Goal: Obtain resource: Obtain resource

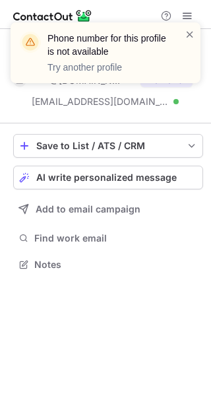
scroll to position [255, 211]
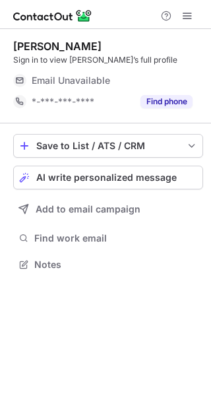
scroll to position [7, 7]
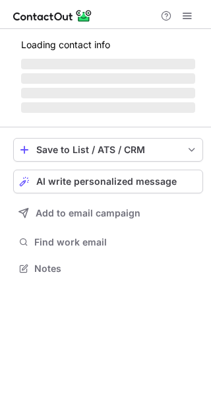
scroll to position [297, 211]
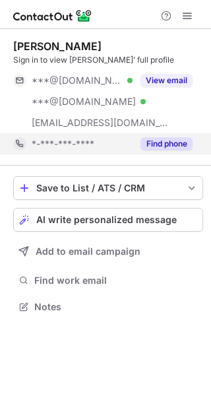
click at [166, 143] on button "Find phone" at bounding box center [166, 143] width 52 height 13
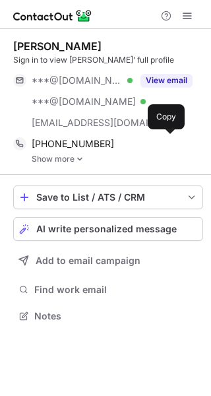
scroll to position [306, 211]
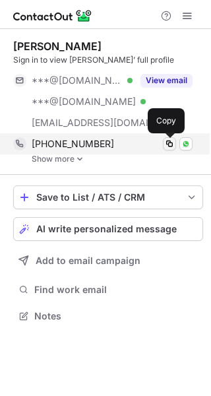
click at [167, 142] on span at bounding box center [169, 144] width 11 height 11
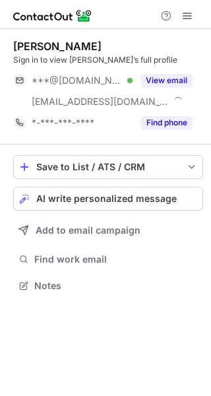
scroll to position [276, 211]
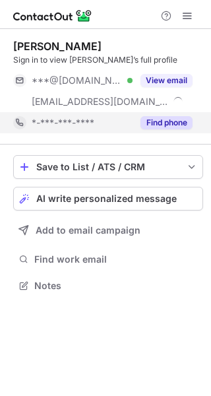
click at [175, 119] on button "Find phone" at bounding box center [166, 122] width 52 height 13
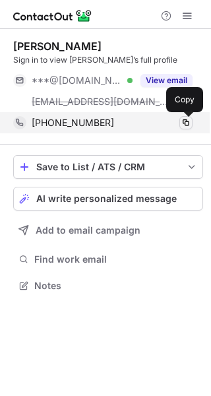
click at [185, 123] on span at bounding box center [186, 122] width 11 height 11
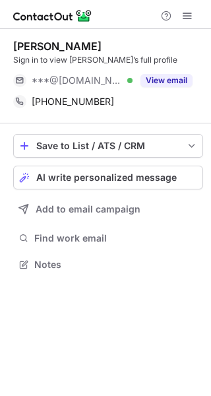
scroll to position [255, 211]
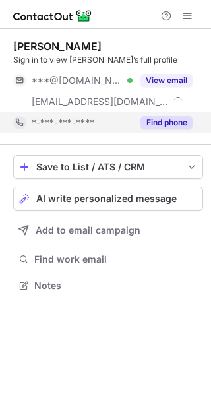
scroll to position [276, 211]
click at [158, 123] on button "Find phone" at bounding box center [166, 122] width 52 height 13
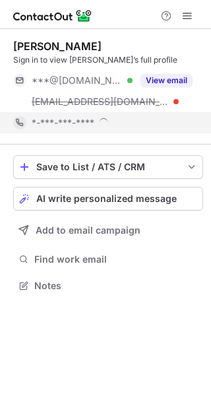
scroll to position [285, 211]
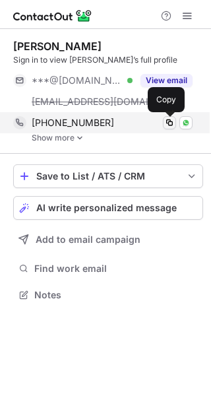
click at [170, 119] on span at bounding box center [169, 122] width 11 height 11
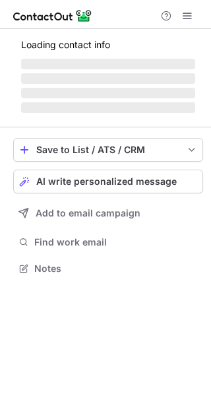
scroll to position [276, 211]
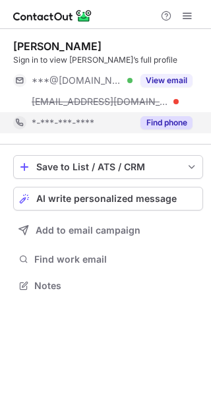
click at [170, 127] on button "Find phone" at bounding box center [166, 122] width 52 height 13
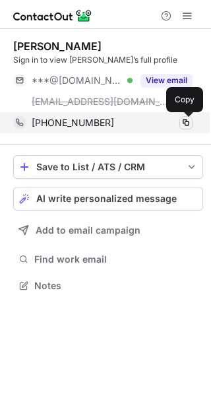
click at [191, 121] on span at bounding box center [186, 122] width 11 height 11
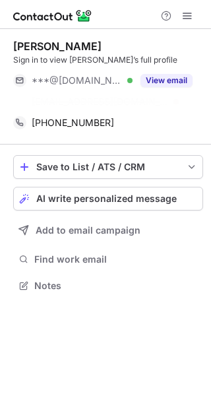
scroll to position [255, 211]
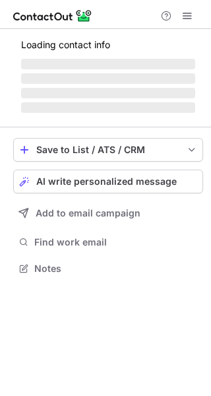
scroll to position [7, 7]
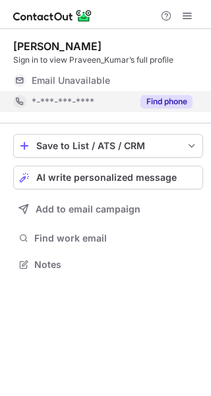
click at [152, 100] on button "Find phone" at bounding box center [166, 101] width 52 height 13
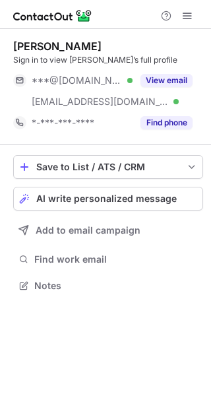
scroll to position [276, 211]
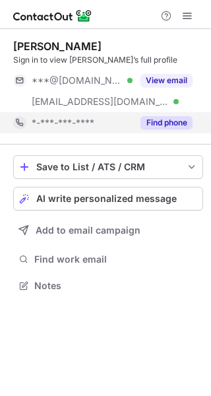
click at [185, 125] on button "Find phone" at bounding box center [166, 122] width 52 height 13
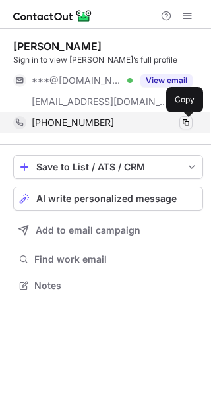
click at [185, 121] on span at bounding box center [186, 122] width 11 height 11
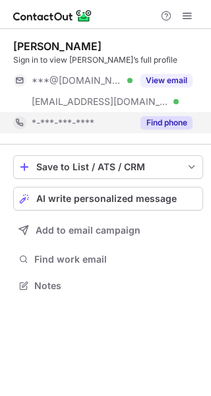
scroll to position [276, 211]
click at [176, 121] on button "Find phone" at bounding box center [166, 122] width 52 height 13
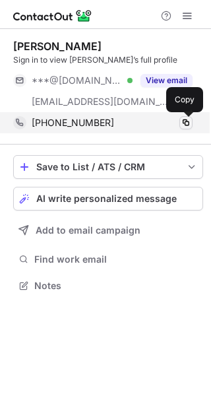
click at [186, 119] on span at bounding box center [186, 122] width 11 height 11
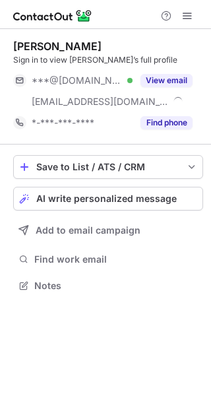
scroll to position [276, 211]
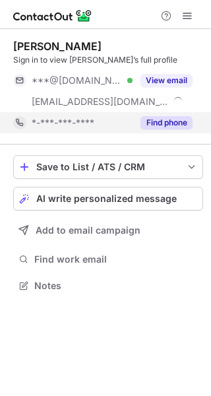
click at [160, 123] on button "Find phone" at bounding box center [166, 122] width 52 height 13
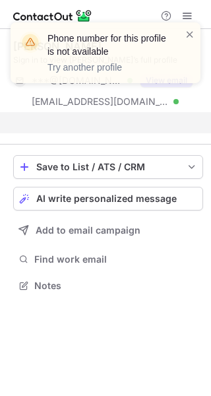
scroll to position [255, 211]
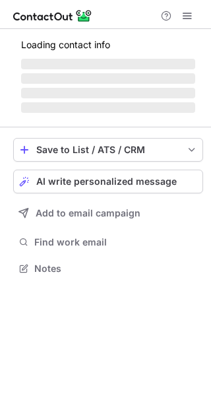
scroll to position [7, 7]
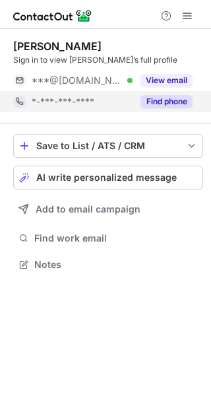
click at [160, 102] on button "Find phone" at bounding box center [166, 101] width 52 height 13
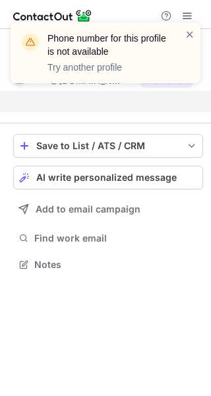
scroll to position [234, 211]
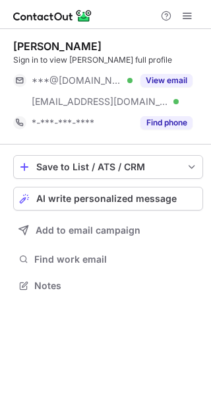
scroll to position [276, 211]
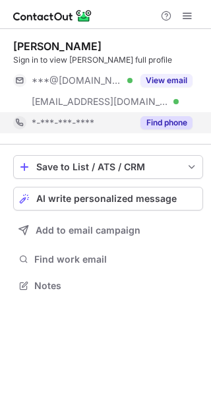
click at [167, 121] on button "Find phone" at bounding box center [166, 122] width 52 height 13
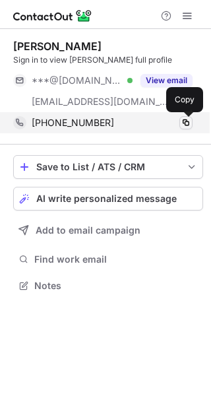
click at [188, 119] on span at bounding box center [186, 122] width 11 height 11
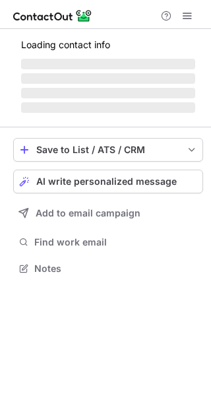
scroll to position [276, 211]
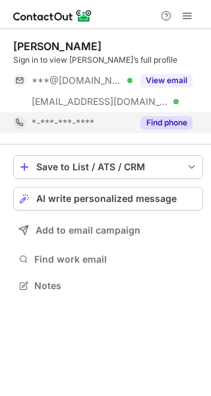
click at [172, 125] on button "Find phone" at bounding box center [166, 122] width 52 height 13
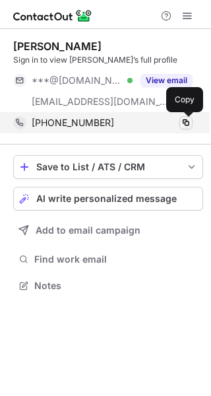
click at [187, 119] on span at bounding box center [186, 122] width 11 height 11
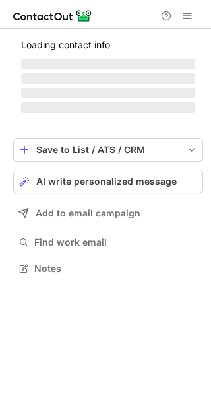
scroll to position [7, 7]
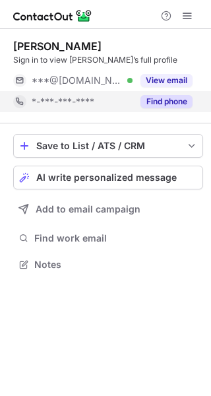
click at [159, 106] on button "Find phone" at bounding box center [166, 101] width 52 height 13
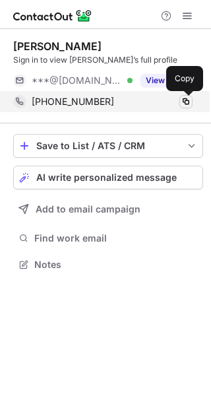
click at [189, 97] on span at bounding box center [186, 101] width 11 height 11
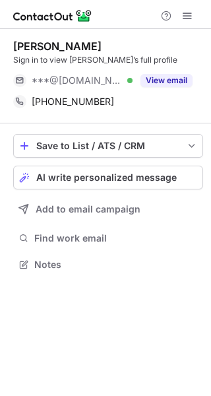
scroll to position [255, 211]
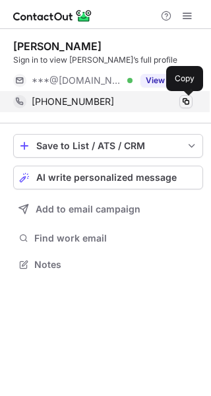
click at [186, 101] on span at bounding box center [186, 101] width 11 height 11
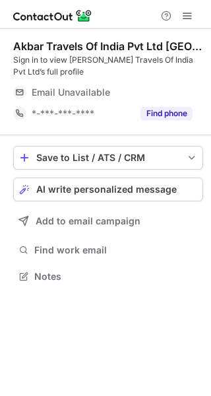
scroll to position [266, 211]
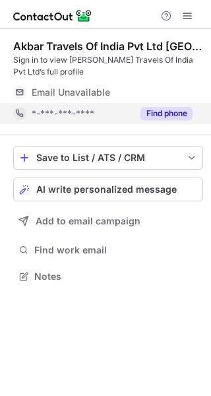
click at [166, 117] on button "Find phone" at bounding box center [166, 113] width 52 height 13
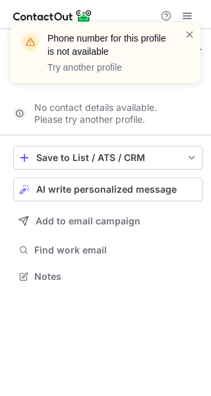
scroll to position [245, 211]
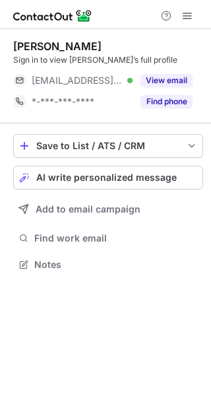
scroll to position [7, 7]
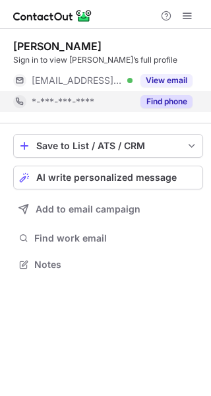
click at [160, 102] on button "Find phone" at bounding box center [166, 101] width 52 height 13
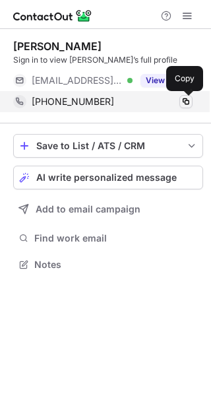
click at [189, 100] on span at bounding box center [186, 101] width 11 height 11
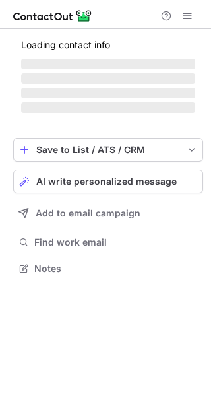
scroll to position [7, 7]
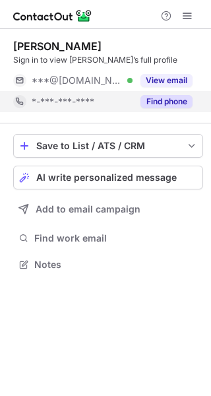
click at [155, 103] on button "Find phone" at bounding box center [166, 101] width 52 height 13
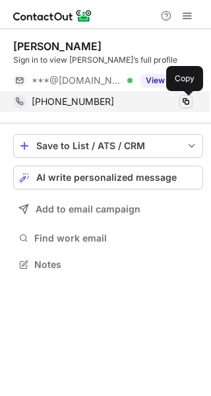
click at [187, 99] on span at bounding box center [186, 101] width 11 height 11
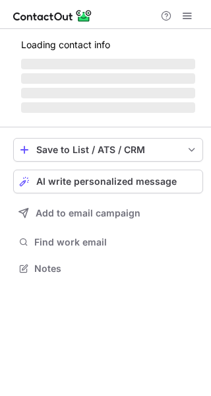
scroll to position [276, 211]
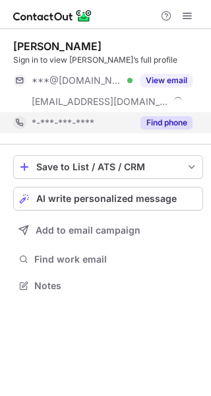
click at [163, 121] on button "Find phone" at bounding box center [166, 122] width 52 height 13
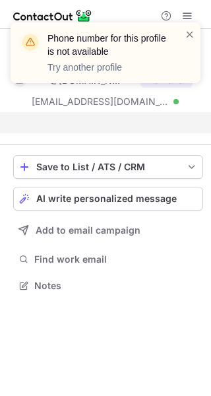
scroll to position [255, 211]
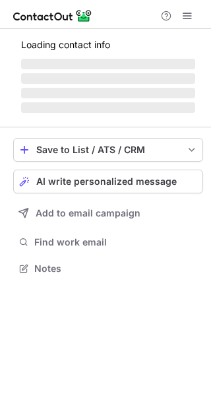
scroll to position [7, 7]
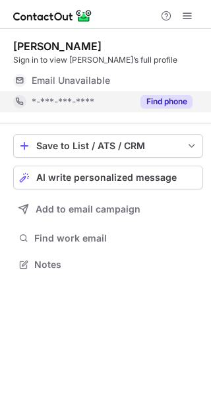
click at [155, 106] on button "Find phone" at bounding box center [166, 101] width 52 height 13
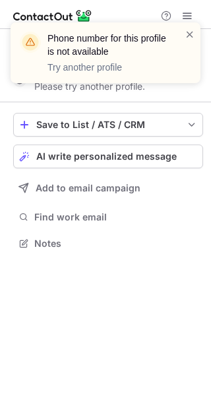
scroll to position [234, 211]
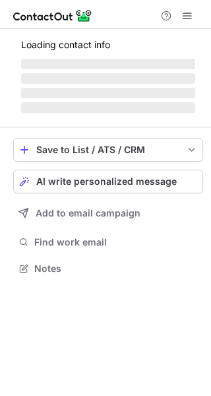
scroll to position [7, 7]
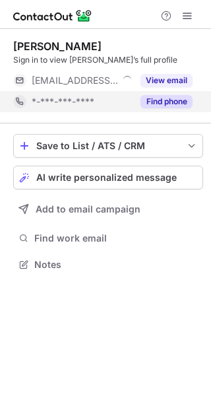
click at [172, 104] on button "Find phone" at bounding box center [166, 101] width 52 height 13
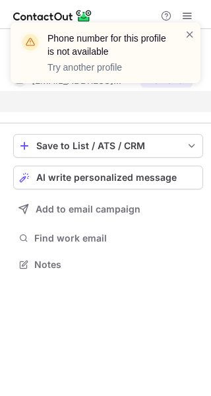
scroll to position [234, 211]
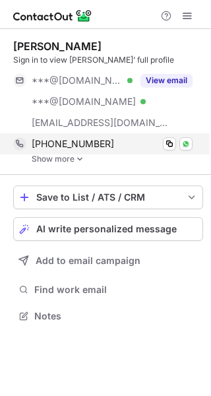
scroll to position [306, 211]
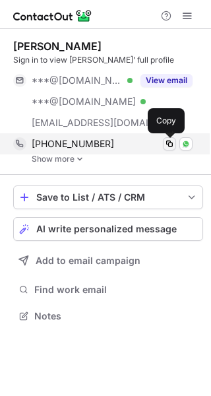
click at [169, 142] on span at bounding box center [169, 144] width 11 height 11
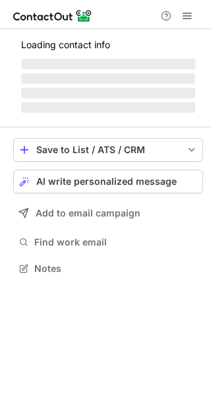
scroll to position [276, 211]
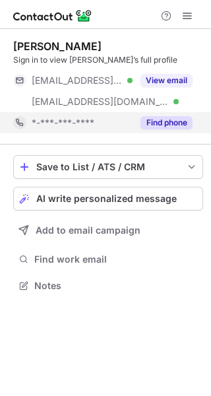
click at [172, 118] on button "Find phone" at bounding box center [166, 122] width 52 height 13
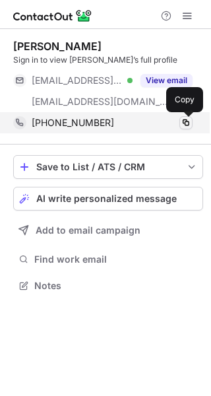
click at [185, 122] on span at bounding box center [186, 122] width 11 height 11
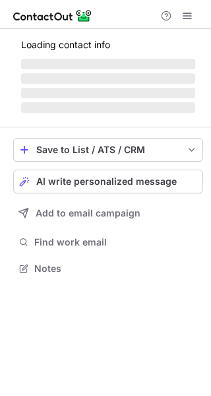
scroll to position [276, 211]
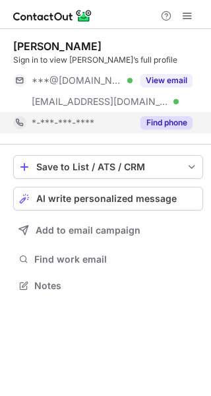
click at [173, 121] on button "Find phone" at bounding box center [166, 122] width 52 height 13
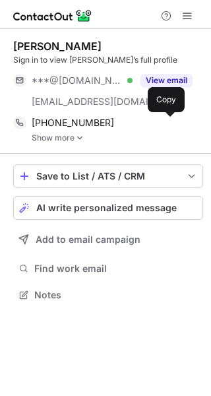
scroll to position [285, 211]
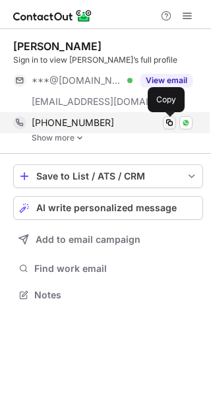
click at [168, 121] on span at bounding box center [169, 122] width 11 height 11
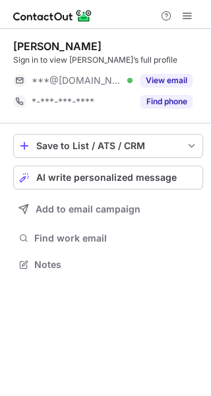
scroll to position [7, 7]
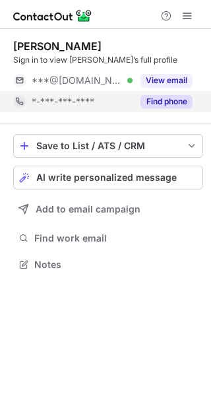
click at [161, 108] on button "Find phone" at bounding box center [166, 101] width 52 height 13
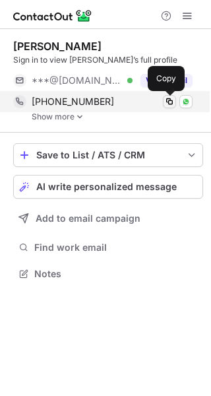
click at [170, 98] on span at bounding box center [169, 101] width 11 height 11
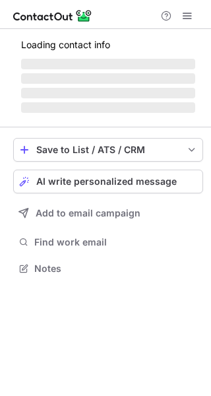
scroll to position [7, 7]
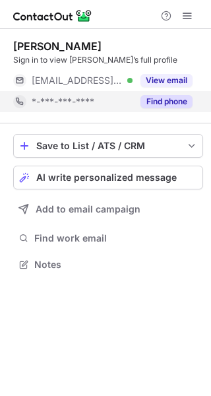
click at [171, 100] on button "Find phone" at bounding box center [166, 101] width 52 height 13
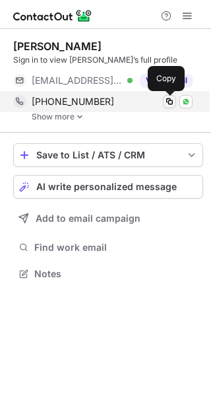
click at [171, 96] on span at bounding box center [169, 101] width 11 height 11
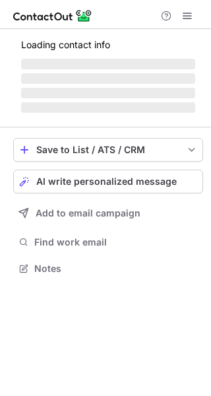
scroll to position [7, 7]
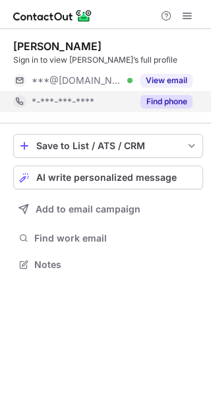
click at [186, 98] on button "Find phone" at bounding box center [166, 101] width 52 height 13
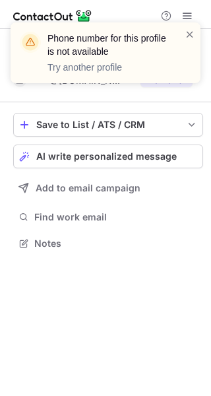
scroll to position [234, 211]
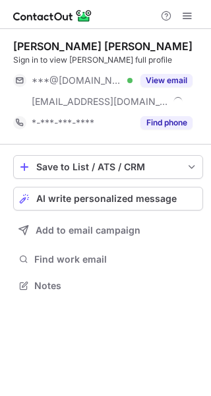
scroll to position [276, 211]
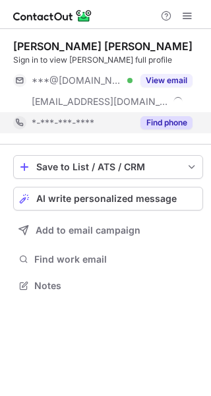
click at [183, 121] on button "Find phone" at bounding box center [166, 122] width 52 height 13
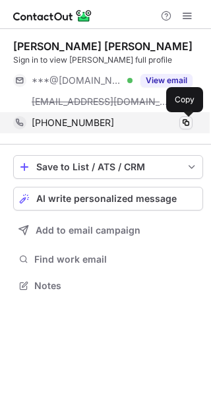
click at [185, 122] on span at bounding box center [186, 122] width 11 height 11
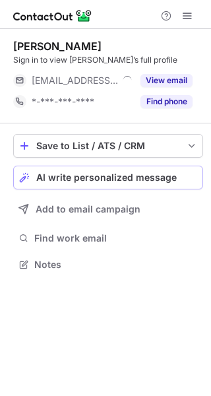
scroll to position [7, 7]
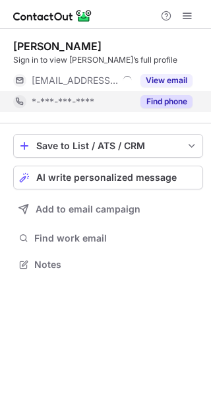
click at [168, 102] on button "Find phone" at bounding box center [166, 101] width 52 height 13
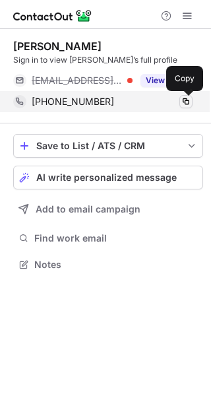
click at [187, 98] on span at bounding box center [186, 101] width 11 height 11
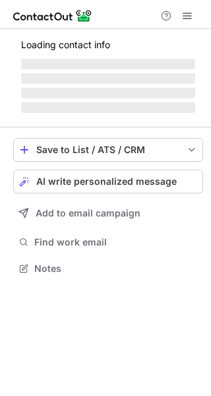
scroll to position [276, 211]
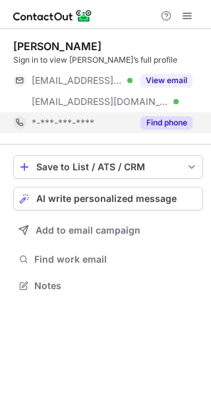
click at [175, 125] on button "Find phone" at bounding box center [166, 122] width 52 height 13
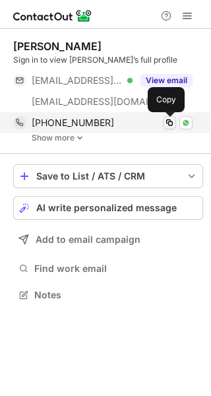
click at [173, 121] on span at bounding box center [169, 122] width 11 height 11
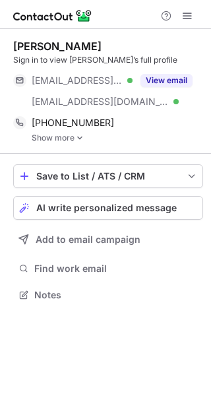
scroll to position [285, 211]
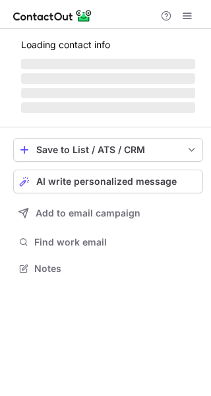
scroll to position [276, 211]
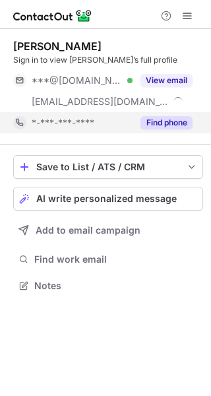
click at [158, 125] on button "Find phone" at bounding box center [166, 122] width 52 height 13
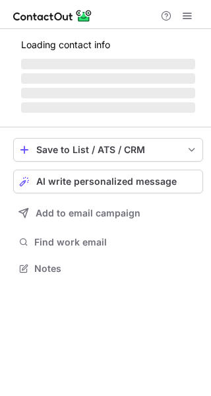
scroll to position [276, 211]
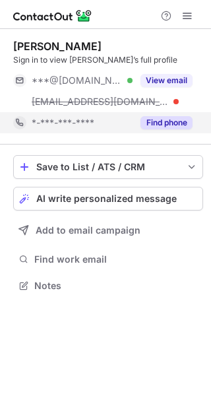
click at [171, 123] on button "Find phone" at bounding box center [166, 122] width 52 height 13
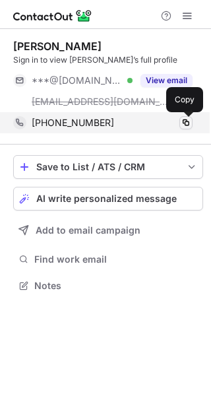
click at [188, 122] on span at bounding box center [186, 122] width 11 height 11
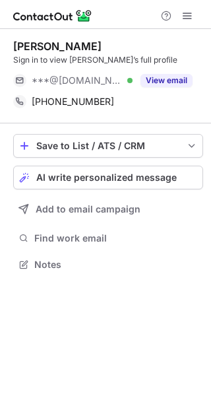
scroll to position [255, 211]
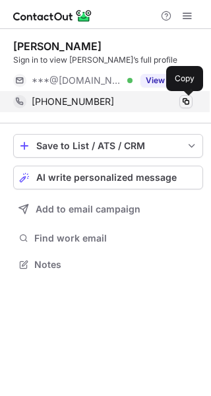
click at [184, 102] on span at bounding box center [186, 101] width 11 height 11
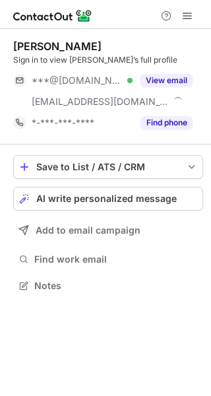
scroll to position [276, 211]
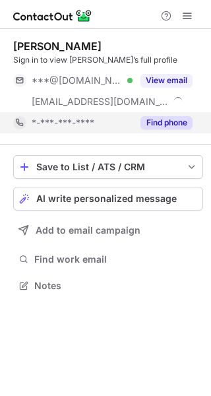
click at [166, 123] on button "Find phone" at bounding box center [166, 122] width 52 height 13
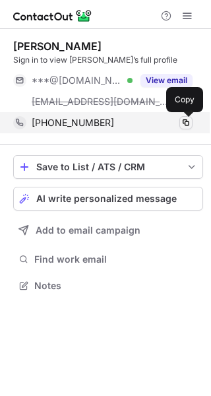
click at [191, 125] on span at bounding box center [186, 122] width 11 height 11
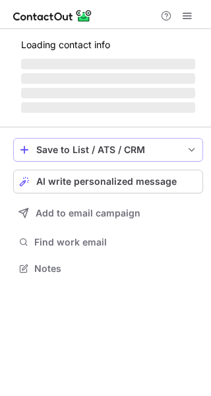
scroll to position [7, 7]
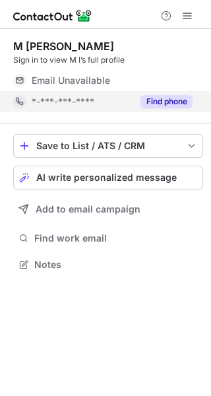
click at [156, 102] on button "Find phone" at bounding box center [166, 101] width 52 height 13
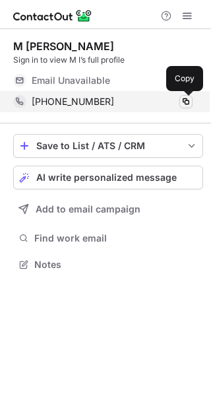
click at [187, 101] on span at bounding box center [186, 101] width 11 height 11
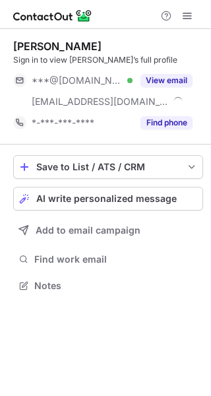
scroll to position [276, 211]
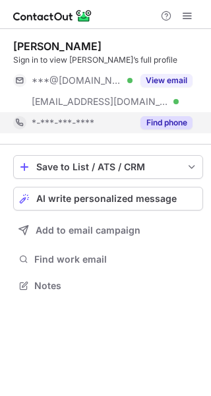
click at [158, 121] on button "Find phone" at bounding box center [166, 122] width 52 height 13
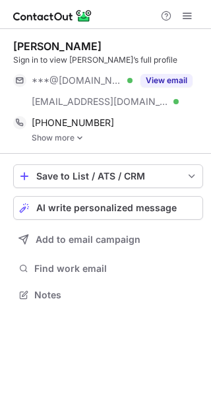
scroll to position [285, 211]
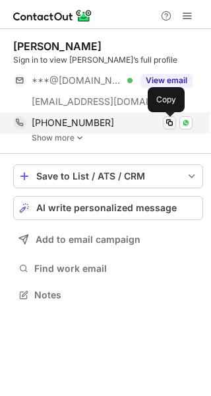
click at [171, 122] on span at bounding box center [169, 122] width 11 height 11
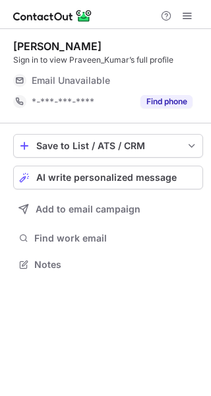
scroll to position [7, 7]
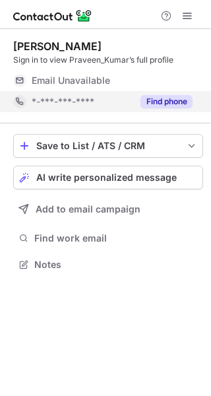
click at [172, 102] on button "Find phone" at bounding box center [166, 101] width 52 height 13
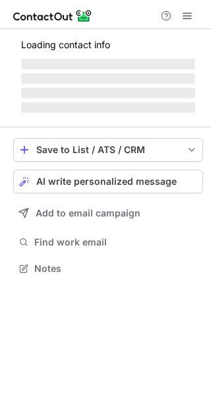
scroll to position [7, 7]
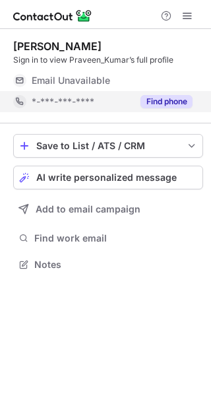
click at [154, 104] on button "Find phone" at bounding box center [166, 101] width 52 height 13
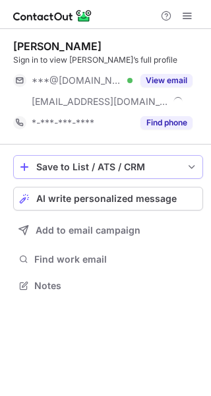
scroll to position [276, 211]
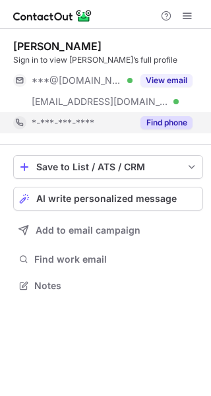
click at [166, 125] on button "Find phone" at bounding box center [166, 122] width 52 height 13
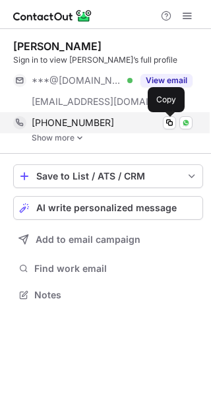
scroll to position [285, 211]
click at [168, 125] on span at bounding box center [169, 122] width 11 height 11
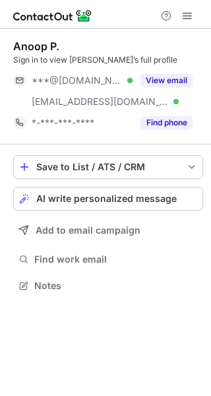
scroll to position [276, 211]
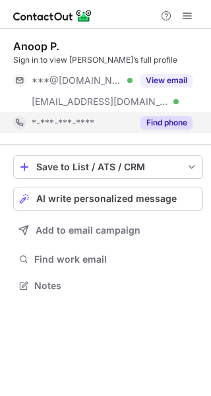
click at [159, 124] on button "Find phone" at bounding box center [166, 122] width 52 height 13
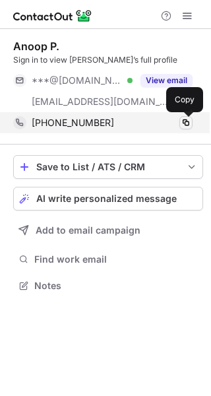
click at [188, 122] on span at bounding box center [186, 122] width 11 height 11
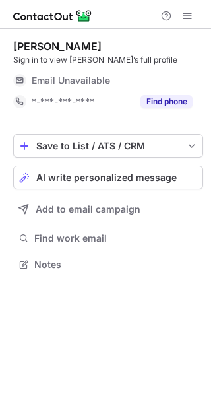
scroll to position [7, 7]
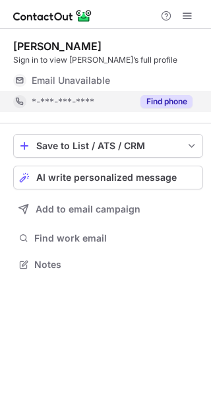
click at [168, 104] on button "Find phone" at bounding box center [166, 101] width 52 height 13
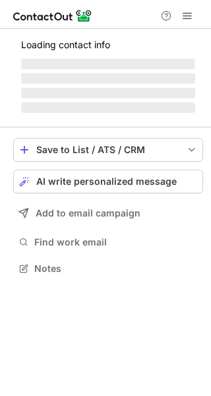
scroll to position [276, 211]
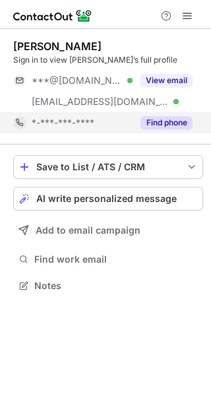
click at [156, 119] on button "Find phone" at bounding box center [166, 122] width 52 height 13
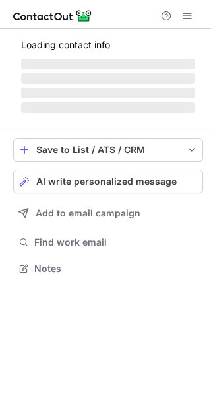
scroll to position [288, 211]
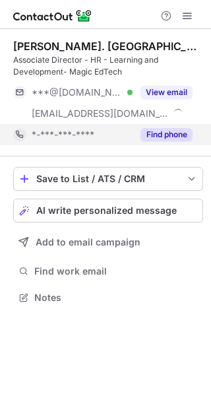
click at [170, 130] on button "Find phone" at bounding box center [166, 134] width 52 height 13
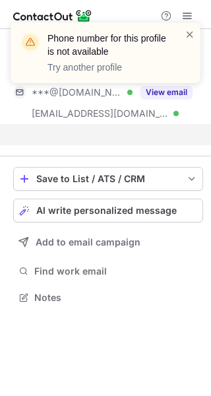
scroll to position [266, 211]
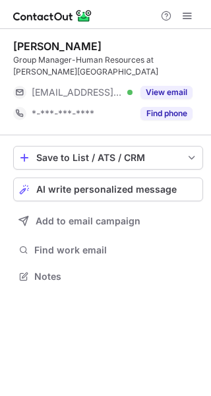
scroll to position [7, 7]
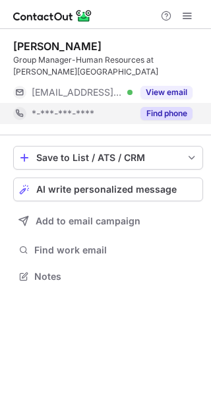
click at [165, 107] on button "Find phone" at bounding box center [166, 113] width 52 height 13
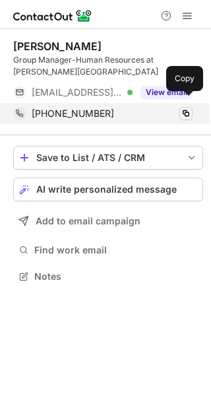
click at [189, 108] on span at bounding box center [186, 113] width 11 height 11
click at [186, 108] on span at bounding box center [186, 113] width 11 height 11
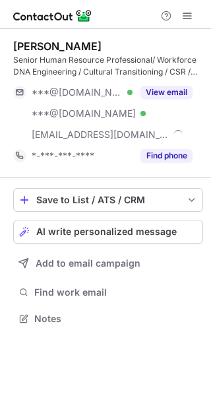
scroll to position [309, 211]
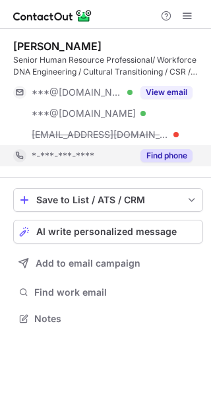
click at [163, 158] on button "Find phone" at bounding box center [166, 155] width 52 height 13
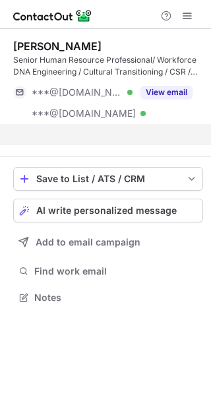
scroll to position [266, 211]
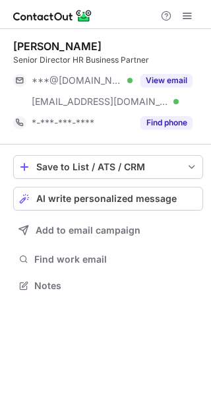
scroll to position [276, 211]
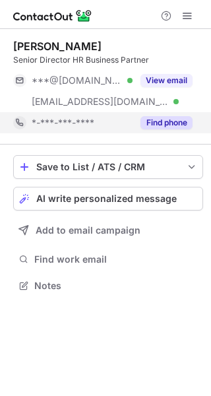
click at [176, 119] on button "Find phone" at bounding box center [166, 122] width 52 height 13
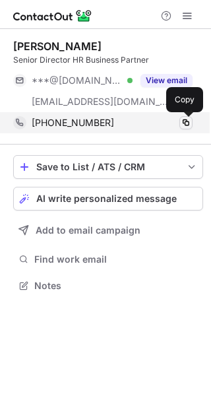
click at [191, 121] on button at bounding box center [185, 122] width 13 height 13
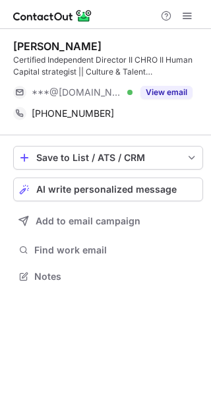
scroll to position [266, 211]
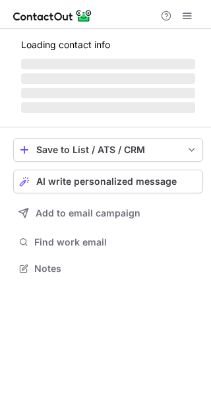
scroll to position [288, 211]
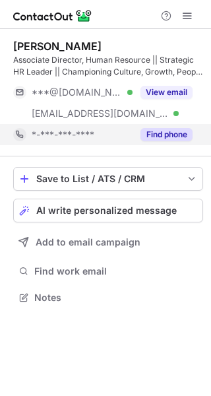
click at [167, 132] on button "Find phone" at bounding box center [166, 134] width 52 height 13
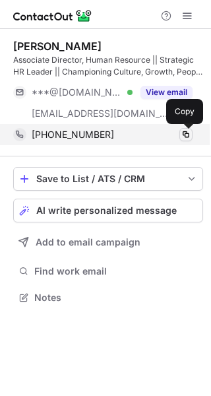
click at [188, 133] on span at bounding box center [186, 134] width 11 height 11
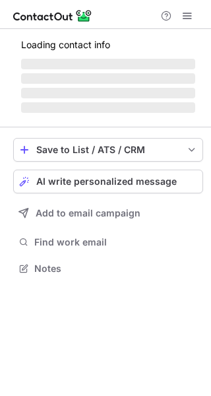
scroll to position [276, 211]
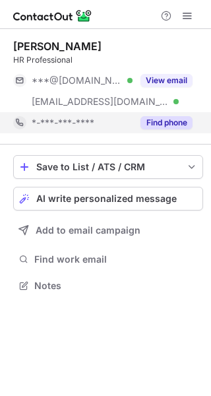
click at [170, 117] on button "Find phone" at bounding box center [166, 122] width 52 height 13
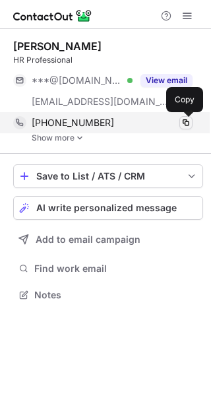
click at [186, 118] on span at bounding box center [186, 122] width 11 height 11
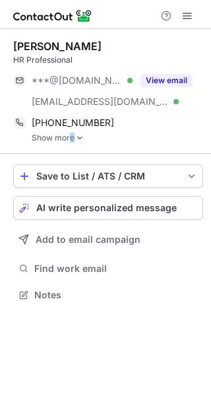
click at [72, 138] on link "Show more" at bounding box center [117, 137] width 171 height 9
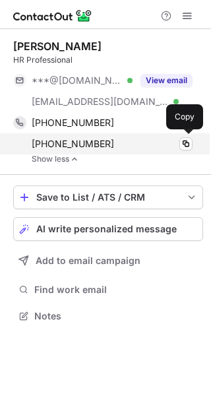
scroll to position [306, 211]
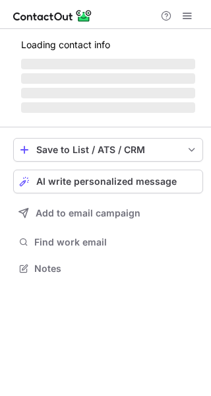
scroll to position [276, 211]
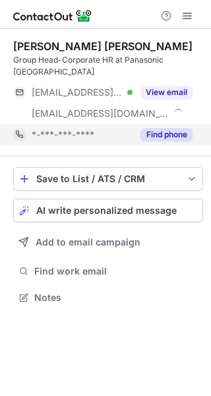
click at [168, 128] on button "Find phone" at bounding box center [166, 134] width 52 height 13
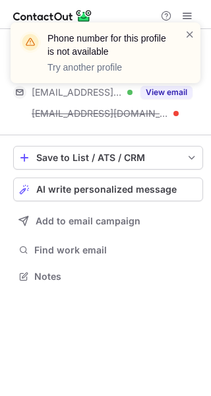
scroll to position [255, 211]
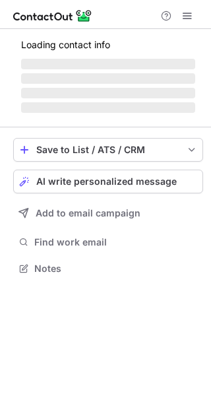
scroll to position [297, 211]
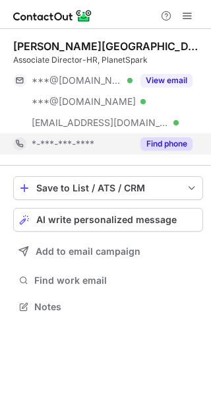
click at [164, 142] on button "Find phone" at bounding box center [166, 143] width 52 height 13
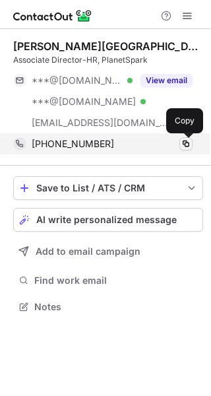
click at [187, 142] on span at bounding box center [186, 144] width 11 height 11
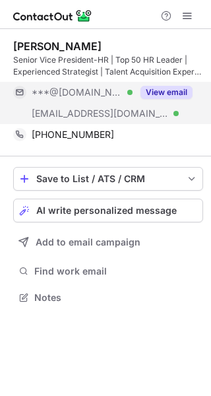
scroll to position [288, 211]
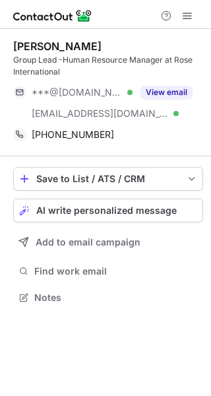
scroll to position [288, 211]
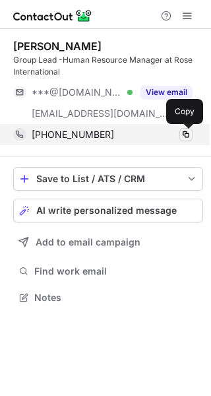
click at [187, 133] on span at bounding box center [186, 134] width 11 height 11
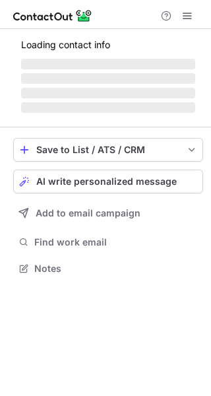
scroll to position [276, 211]
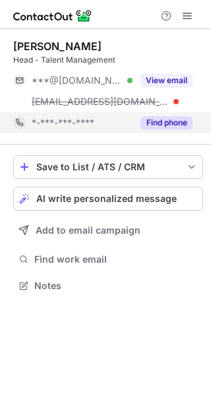
click at [171, 121] on button "Find phone" at bounding box center [166, 122] width 52 height 13
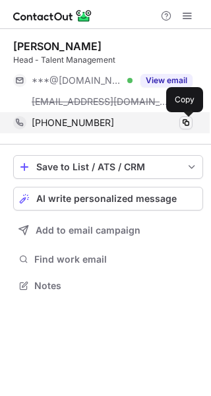
click at [188, 119] on span at bounding box center [186, 122] width 11 height 11
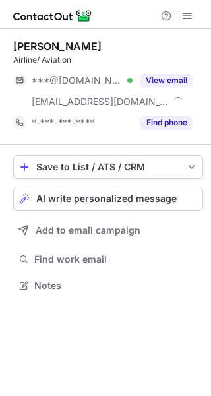
scroll to position [276, 211]
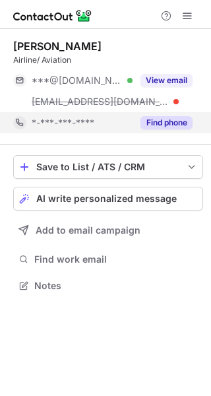
click at [156, 121] on button "Find phone" at bounding box center [166, 122] width 52 height 13
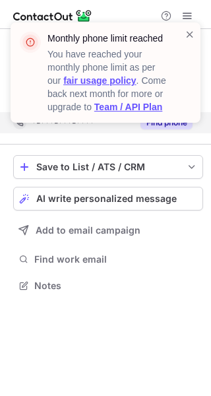
scroll to position [255, 211]
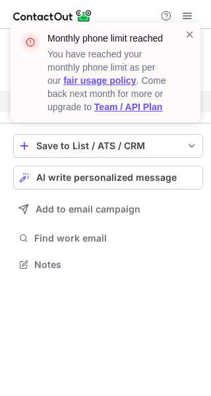
click at [192, 14] on div "Monthly phone limit reached You have reached your monthly phone limit as per ou…" at bounding box center [105, 77] width 211 height 137
click at [123, 108] on link "Team / API Plan" at bounding box center [128, 107] width 68 height 11
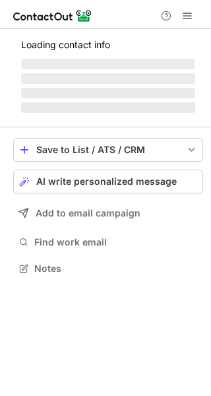
scroll to position [260, 211]
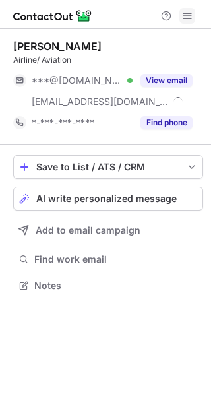
click at [190, 14] on span at bounding box center [187, 16] width 11 height 11
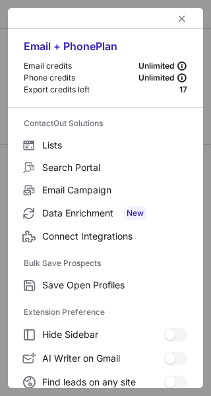
scroll to position [255, 211]
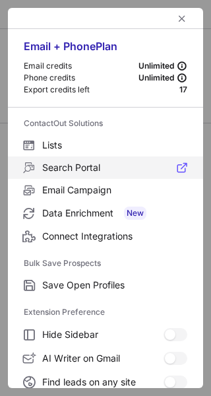
click at [88, 162] on span "Search Portal" at bounding box center [114, 168] width 145 height 12
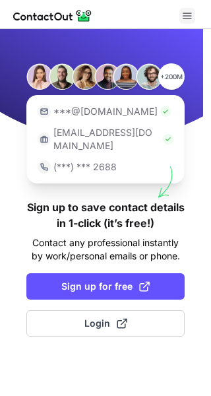
click at [186, 14] on span at bounding box center [187, 16] width 11 height 11
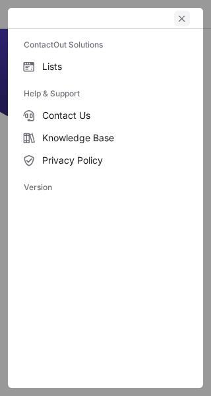
click at [185, 16] on span "left-button" at bounding box center [182, 18] width 11 height 11
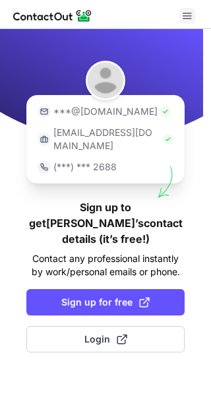
click at [188, 15] on span at bounding box center [187, 16] width 11 height 11
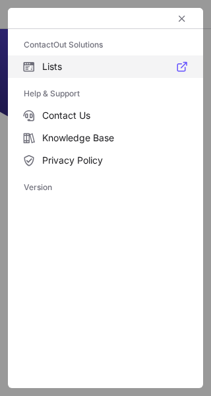
click at [54, 63] on span "Lists" at bounding box center [114, 67] width 145 height 12
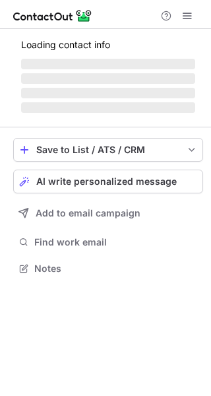
scroll to position [276, 211]
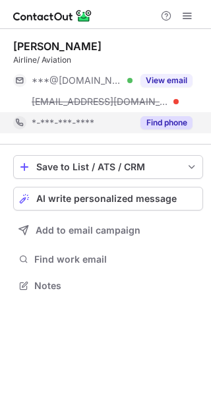
click at [172, 120] on button "Find phone" at bounding box center [166, 122] width 52 height 13
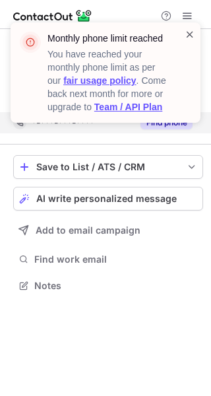
click at [189, 32] on span at bounding box center [190, 34] width 11 height 13
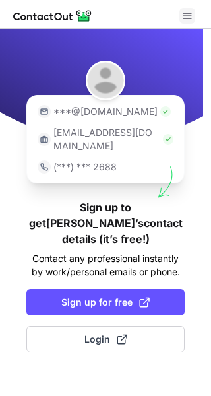
click at [193, 14] on button at bounding box center [187, 16] width 16 height 16
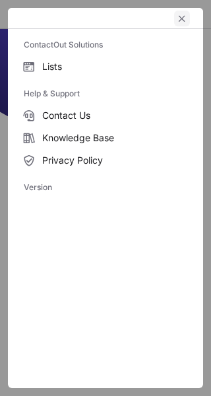
click at [185, 15] on span "left-button" at bounding box center [182, 18] width 11 height 11
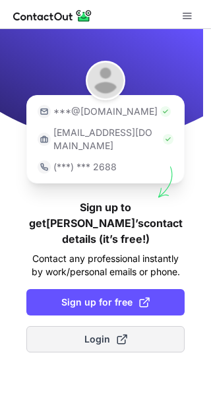
click at [77, 326] on button "Login" at bounding box center [105, 339] width 158 height 26
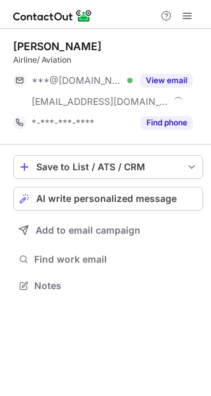
scroll to position [276, 211]
click at [187, 16] on span at bounding box center [187, 16] width 11 height 11
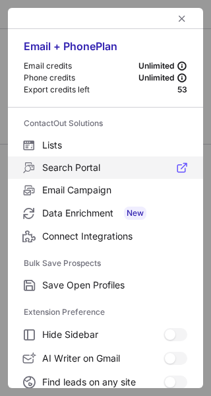
click at [71, 168] on span "Search Portal" at bounding box center [114, 168] width 145 height 12
